Goal: Navigation & Orientation: Understand site structure

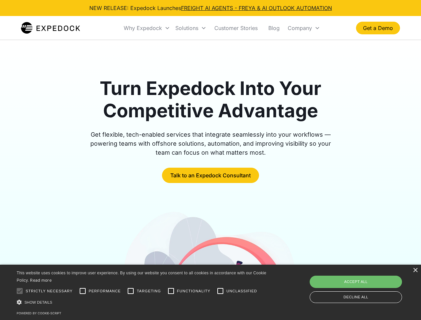
click at [147, 28] on div "Why Expedock" at bounding box center [143, 28] width 38 height 7
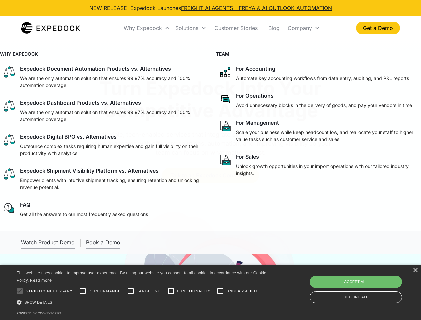
click at [191, 28] on div "Solutions" at bounding box center [186, 28] width 23 height 7
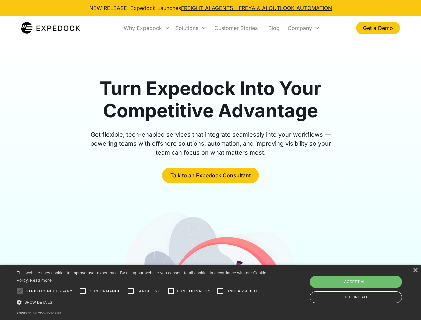
click at [304, 28] on div "Company" at bounding box center [300, 28] width 24 height 7
click at [20, 291] on div at bounding box center [19, 290] width 13 height 13
click at [83, 291] on input "Performance" at bounding box center [82, 290] width 13 height 13
checkbox input "true"
click at [131, 291] on input "Targeting" at bounding box center [130, 290] width 13 height 13
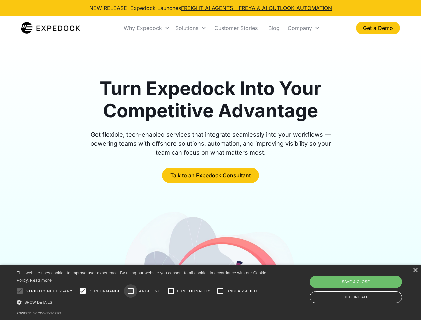
checkbox input "true"
click at [171, 291] on input "Functionality" at bounding box center [170, 290] width 13 height 13
checkbox input "true"
click at [220, 291] on input "Unclassified" at bounding box center [220, 290] width 13 height 13
checkbox input "true"
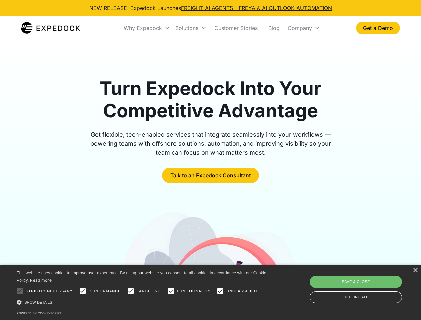
click at [143, 302] on div "Show details Hide details" at bounding box center [143, 302] width 252 height 7
